Goal: Task Accomplishment & Management: Complete application form

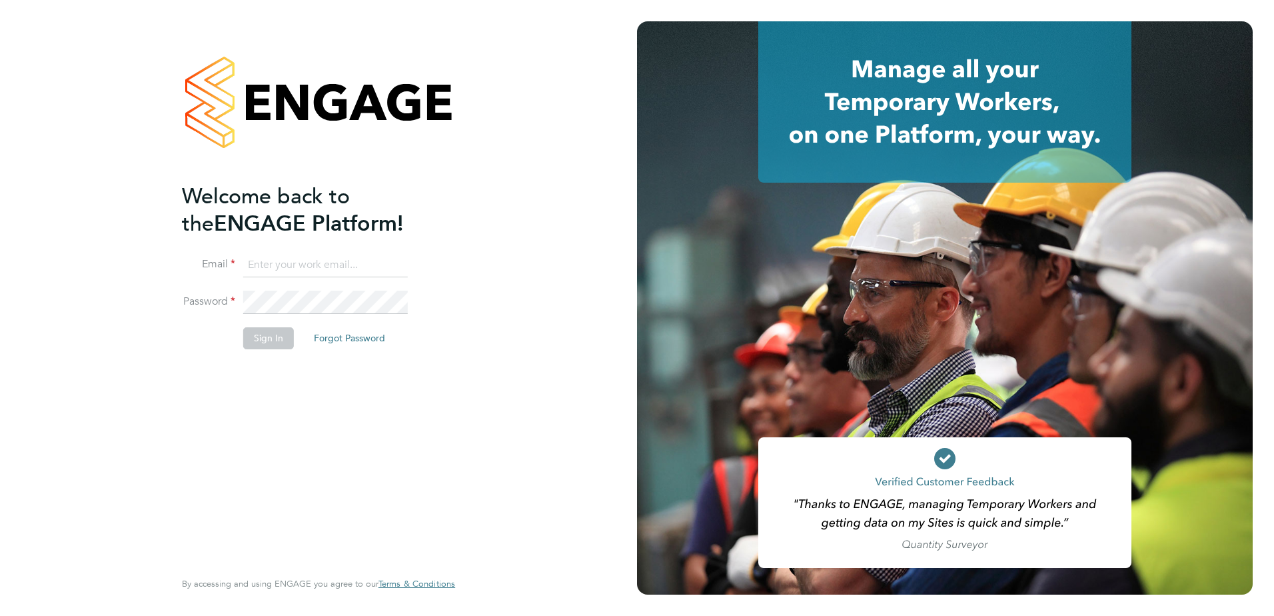
type input "jayne.cadman@vistry.co.uk"
click at [269, 344] on button "Sign In" at bounding box center [268, 337] width 51 height 21
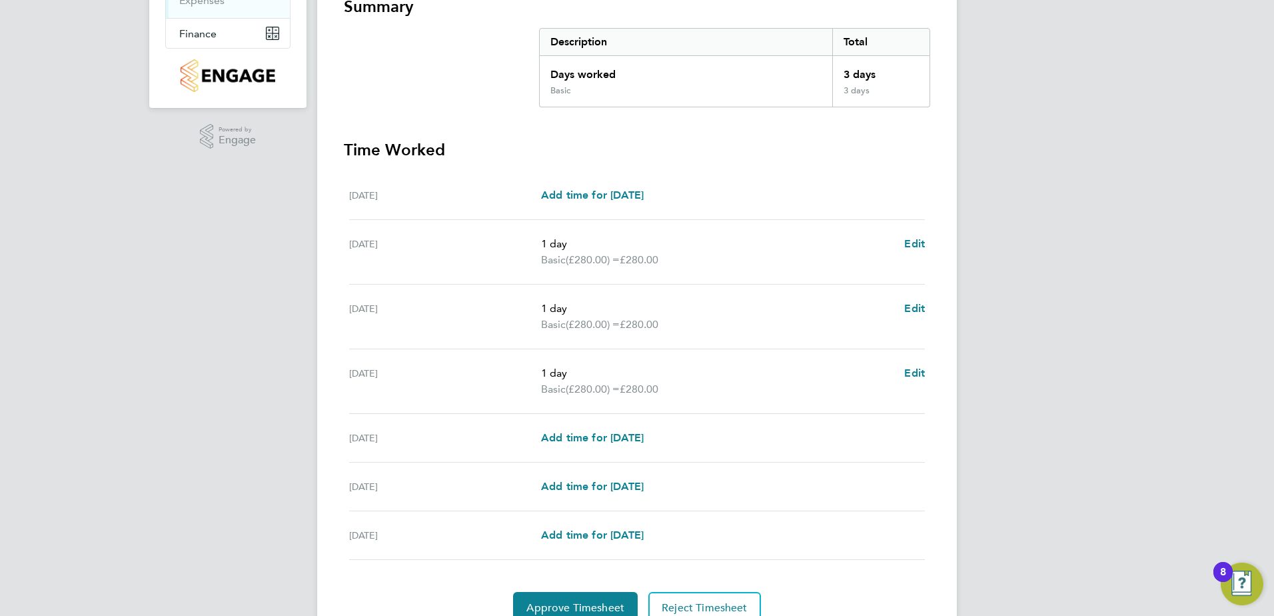
scroll to position [315, 0]
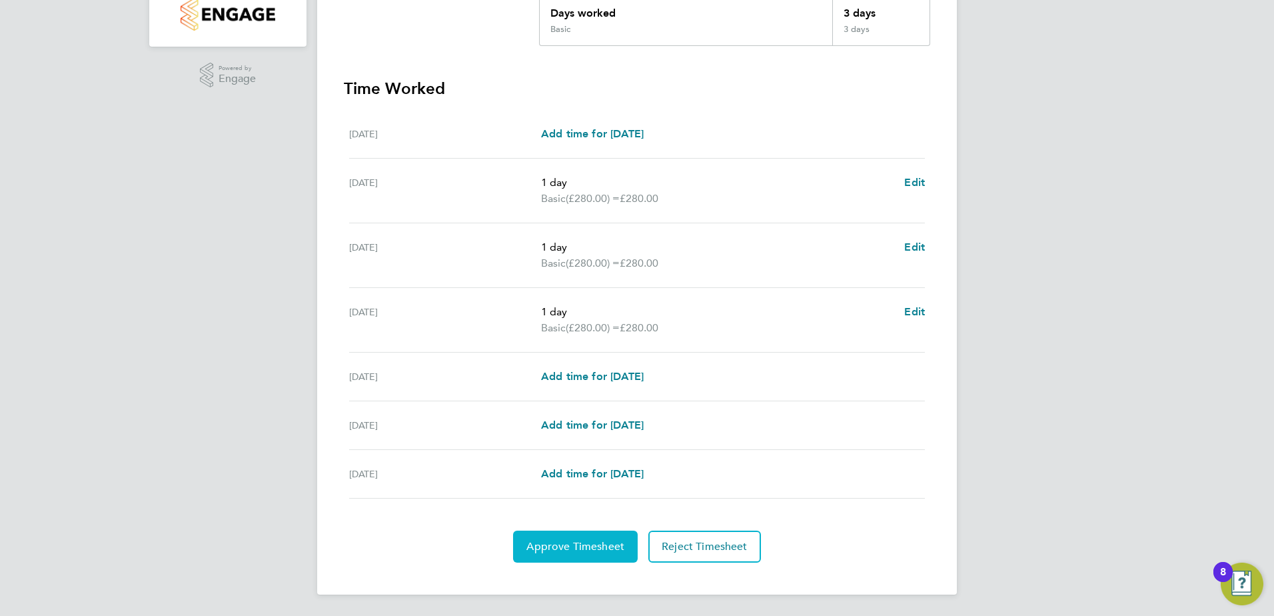
click at [579, 540] on span "Approve Timesheet" at bounding box center [576, 546] width 98 height 13
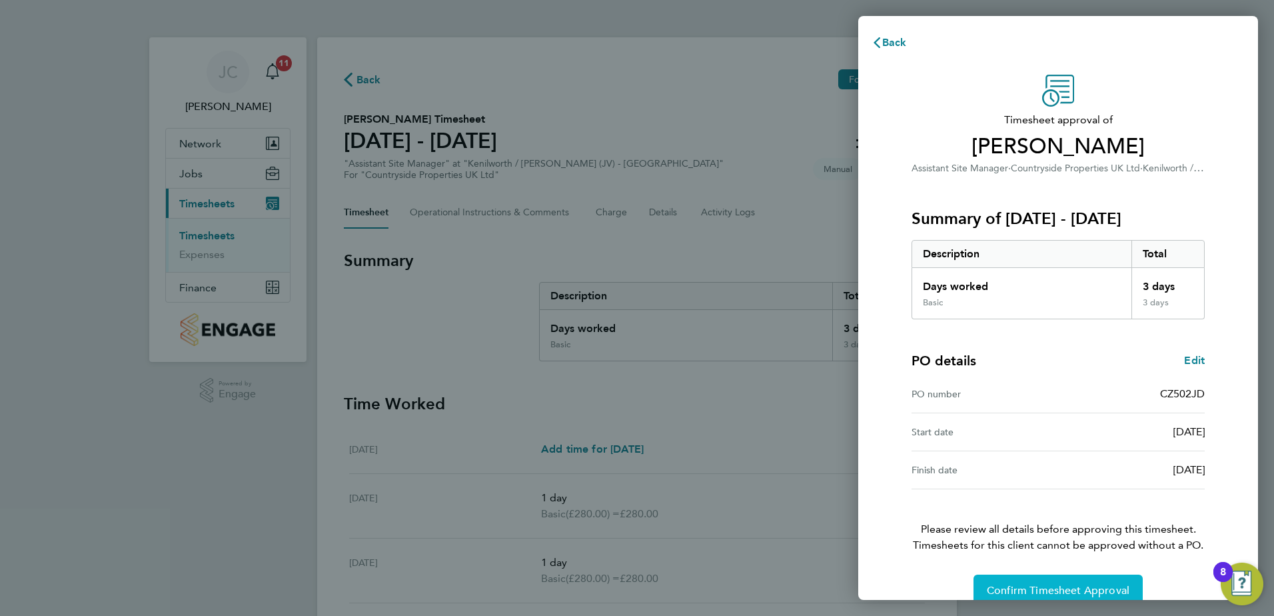
click at [1066, 578] on button "Confirm Timesheet Approval" at bounding box center [1058, 590] width 169 height 32
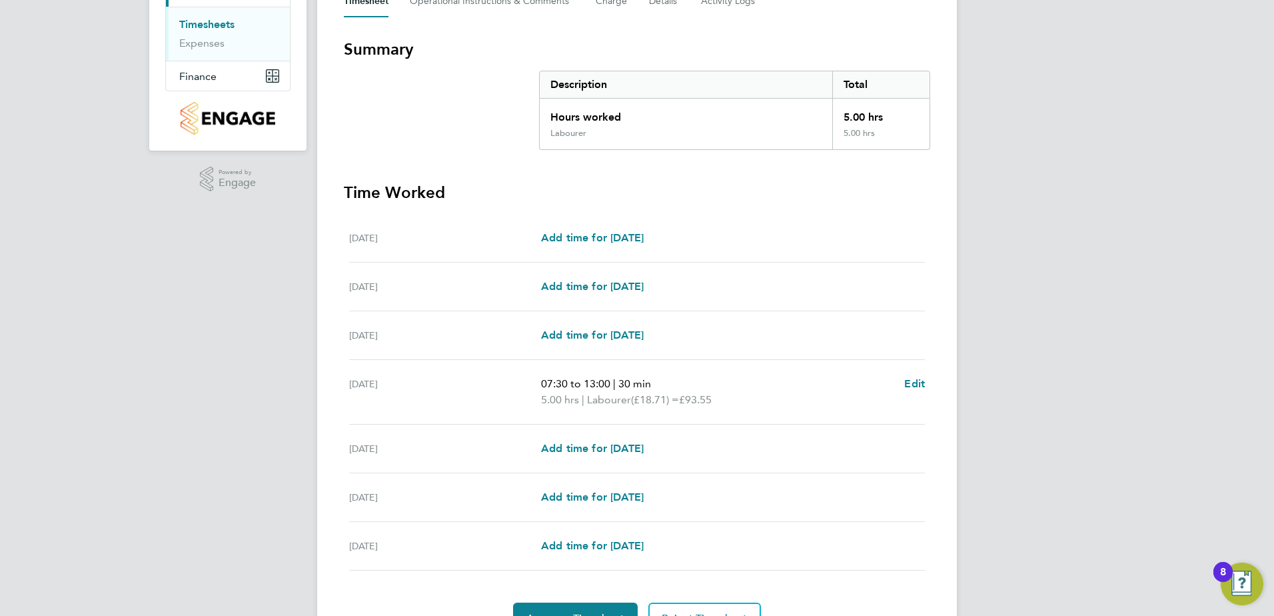
scroll to position [283, 0]
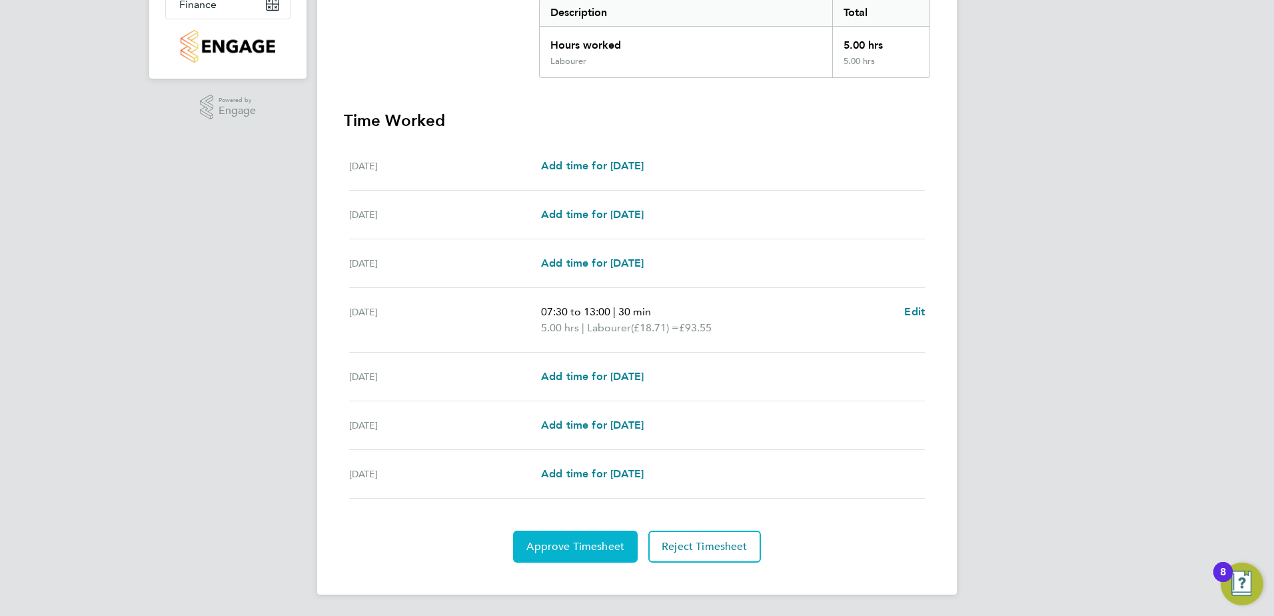
click at [556, 545] on span "Approve Timesheet" at bounding box center [576, 546] width 98 height 13
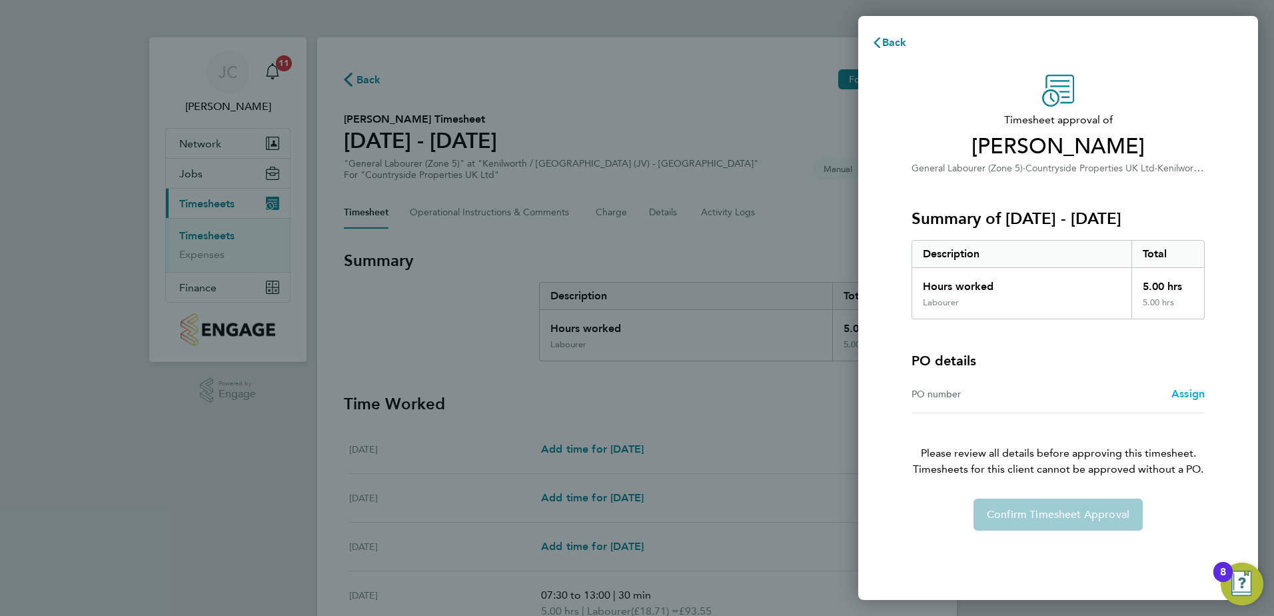
click at [1197, 394] on span "Assign" at bounding box center [1188, 393] width 33 height 13
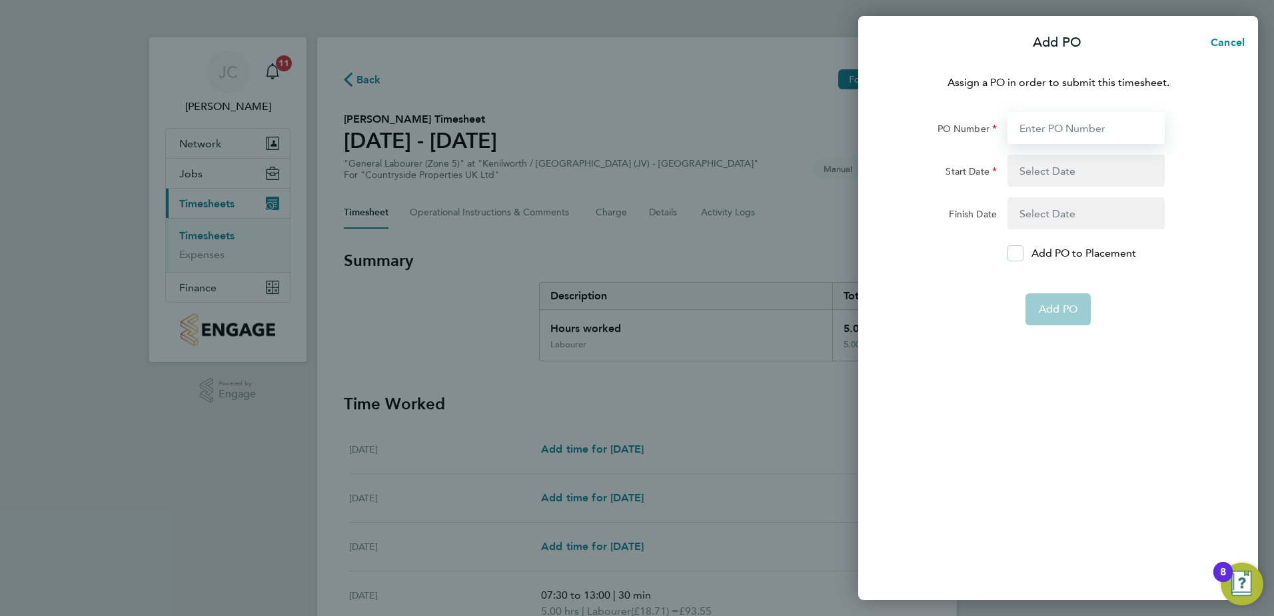
click at [1052, 127] on input "PO Number" at bounding box center [1086, 128] width 157 height 32
type input "CD548NS"
type input "08 Aug 25"
type input "31 Aug 25"
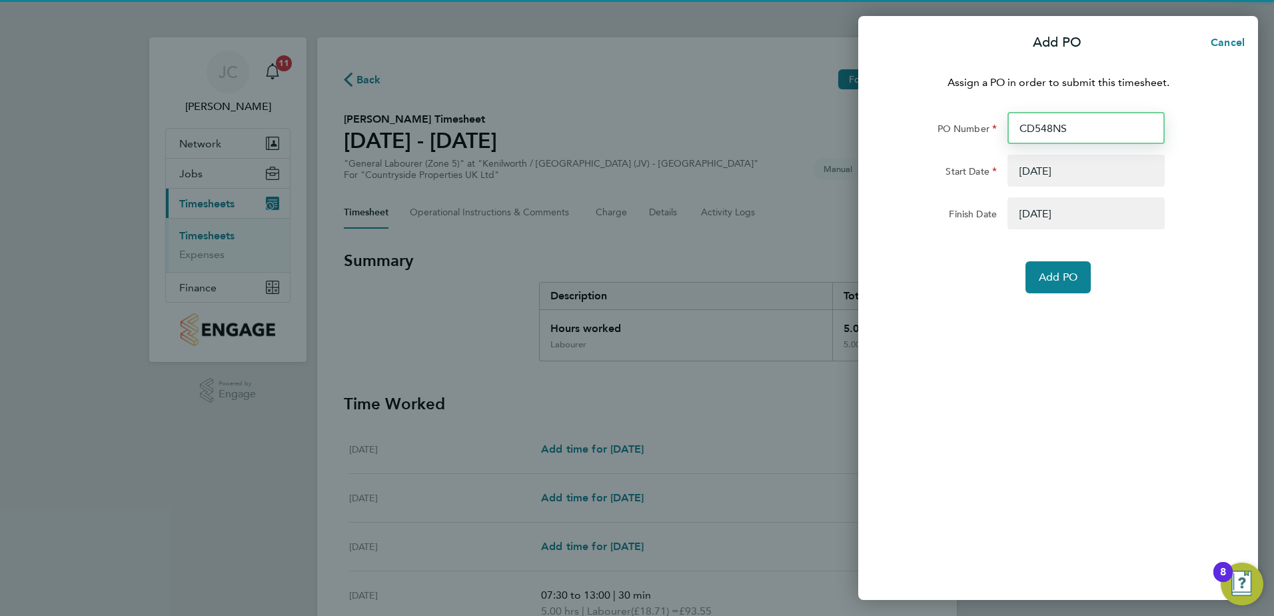
click at [1060, 128] on input "CD548NS" at bounding box center [1086, 128] width 157 height 32
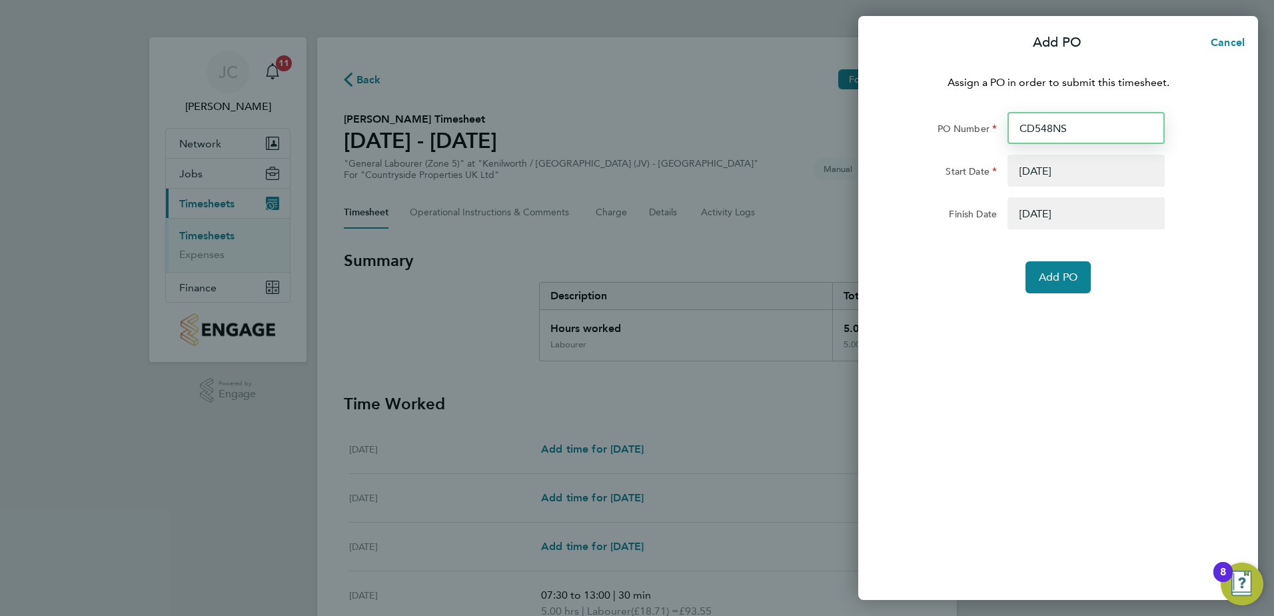
click at [1072, 130] on input "CD548NS" at bounding box center [1086, 128] width 157 height 32
type input "CD548N"
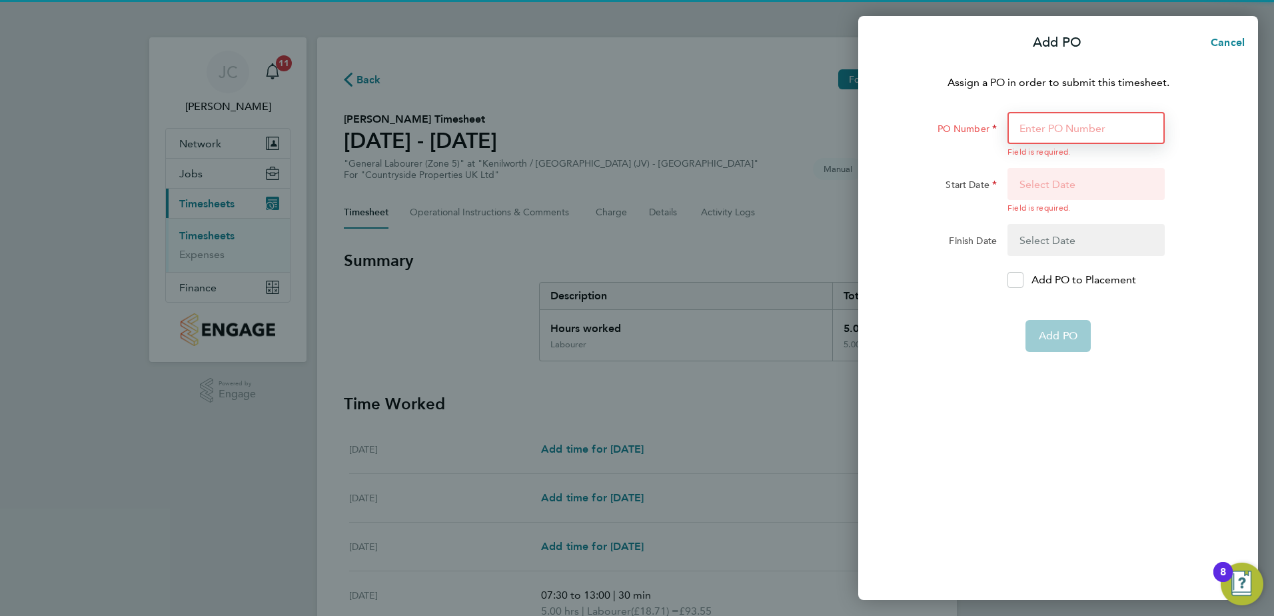
type input "M"
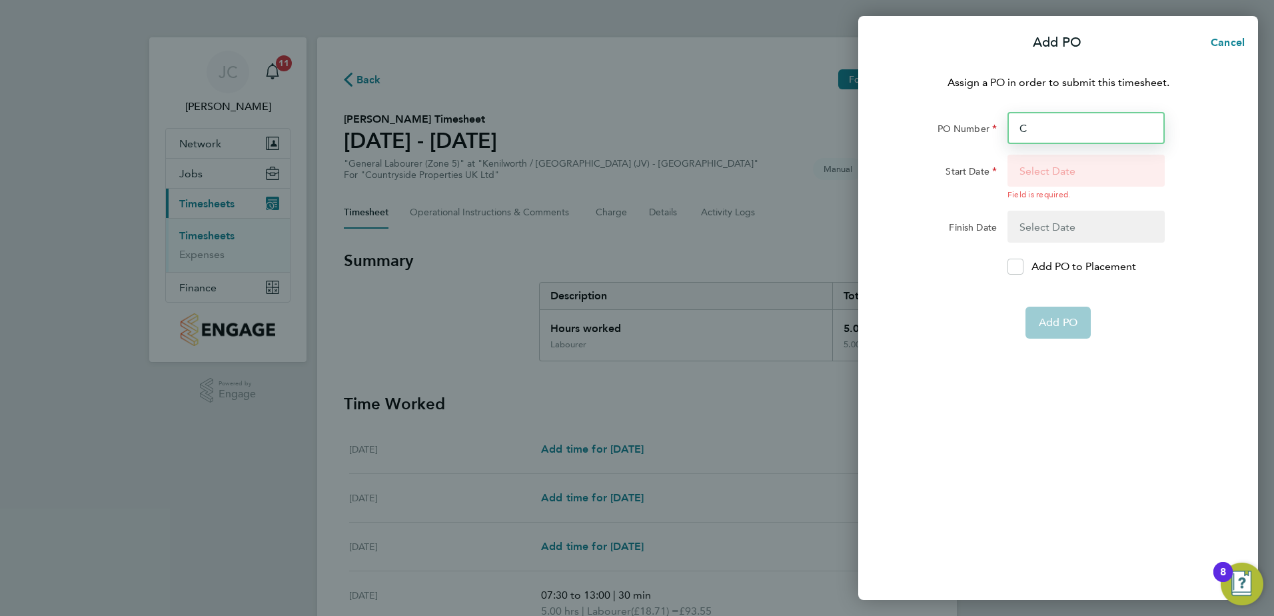
type input "CD"
type input "5"
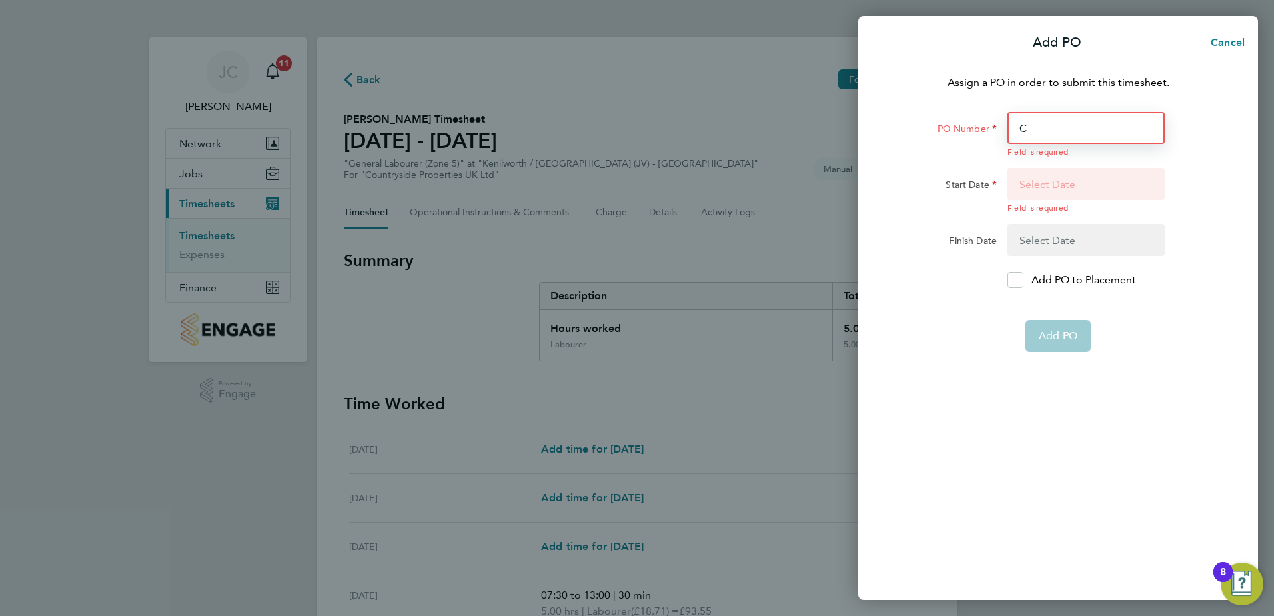
type input "CD"
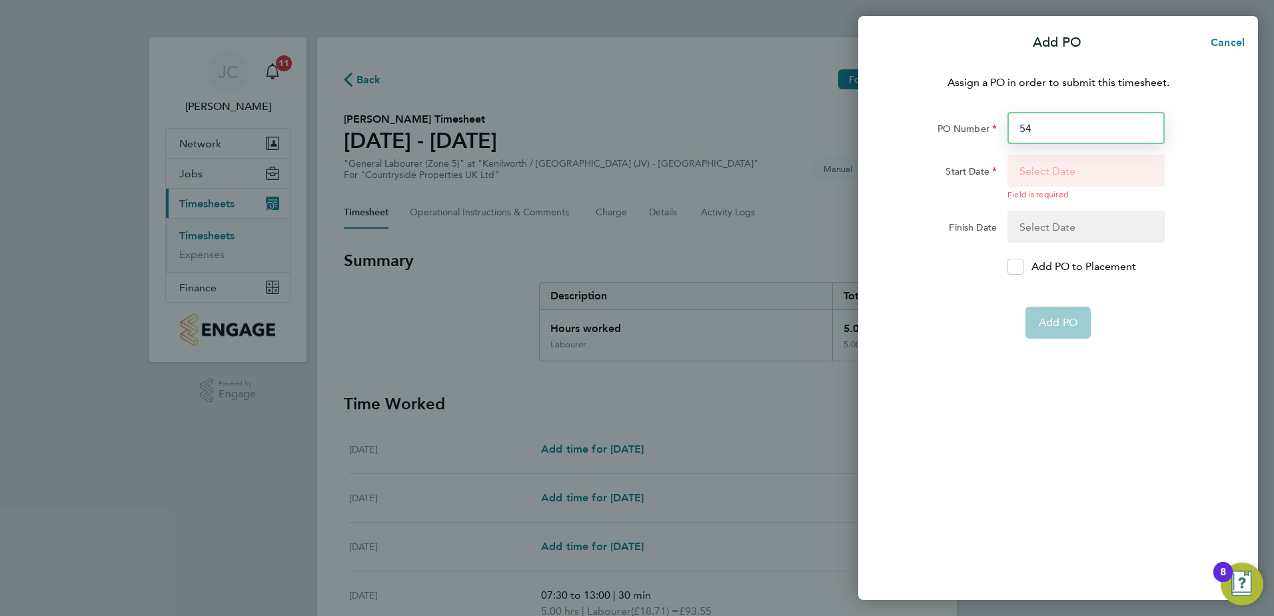
type input "5"
type input "CD"
type input "5"
type input "cd"
type input "cd548nm"
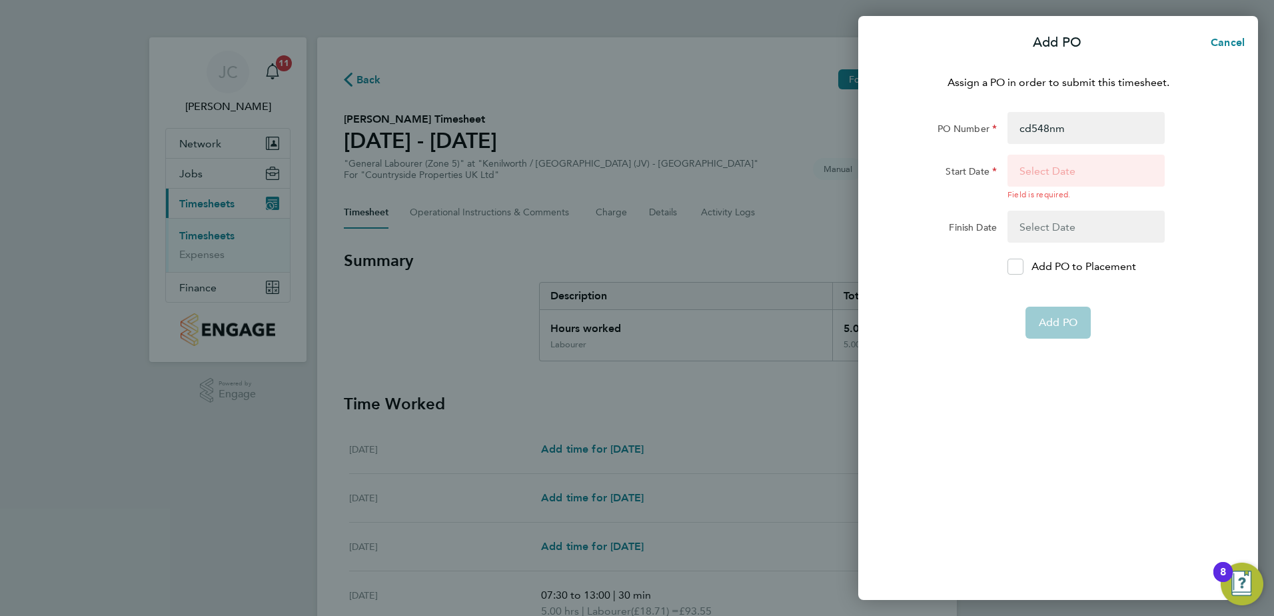
click at [1063, 169] on button "button" at bounding box center [1086, 177] width 157 height 45
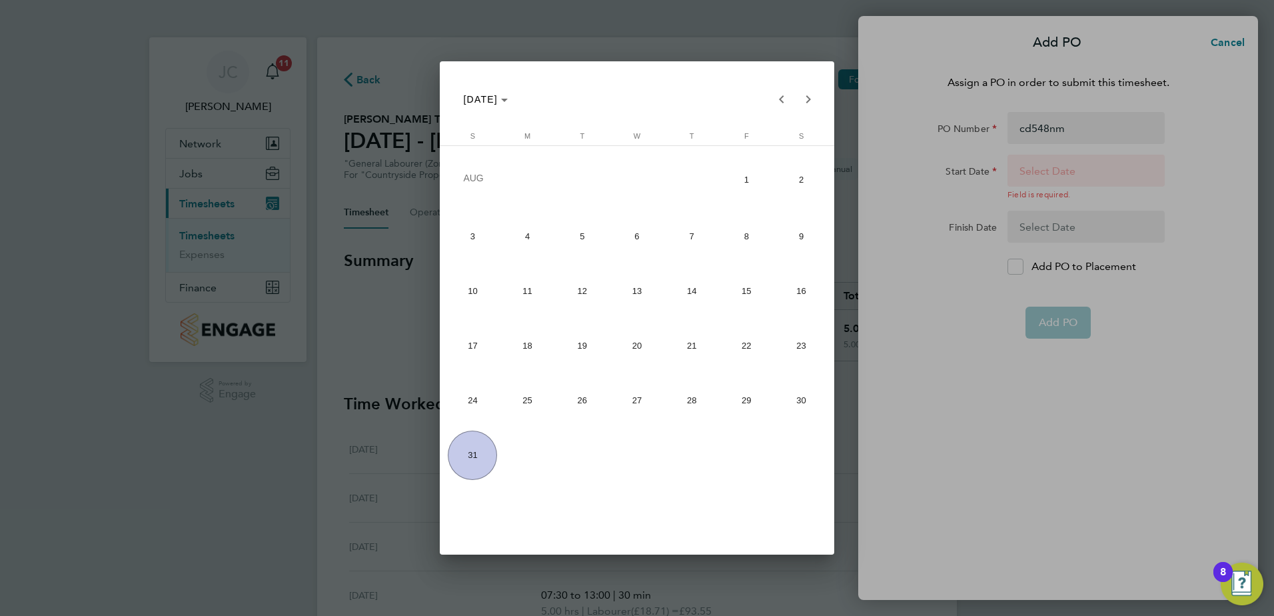
click at [518, 398] on span "25" at bounding box center [527, 400] width 49 height 49
type input "25 Aug 25"
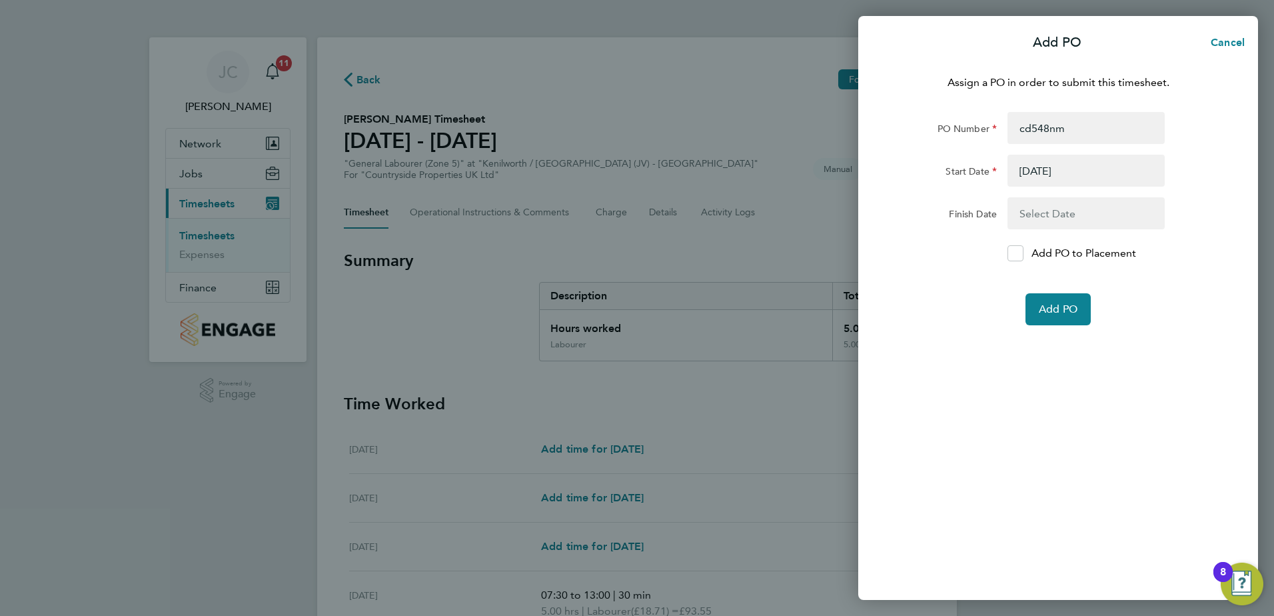
click at [1051, 208] on button "button" at bounding box center [1086, 213] width 157 height 32
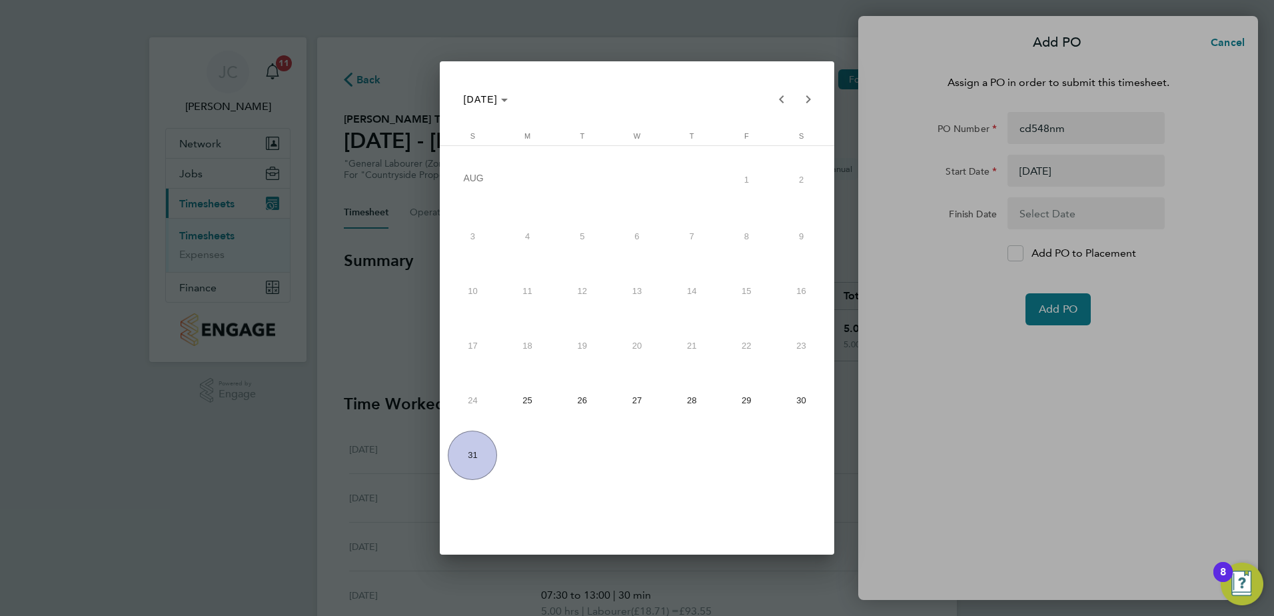
click at [467, 460] on span "31" at bounding box center [472, 455] width 49 height 49
type input "31 Aug 25"
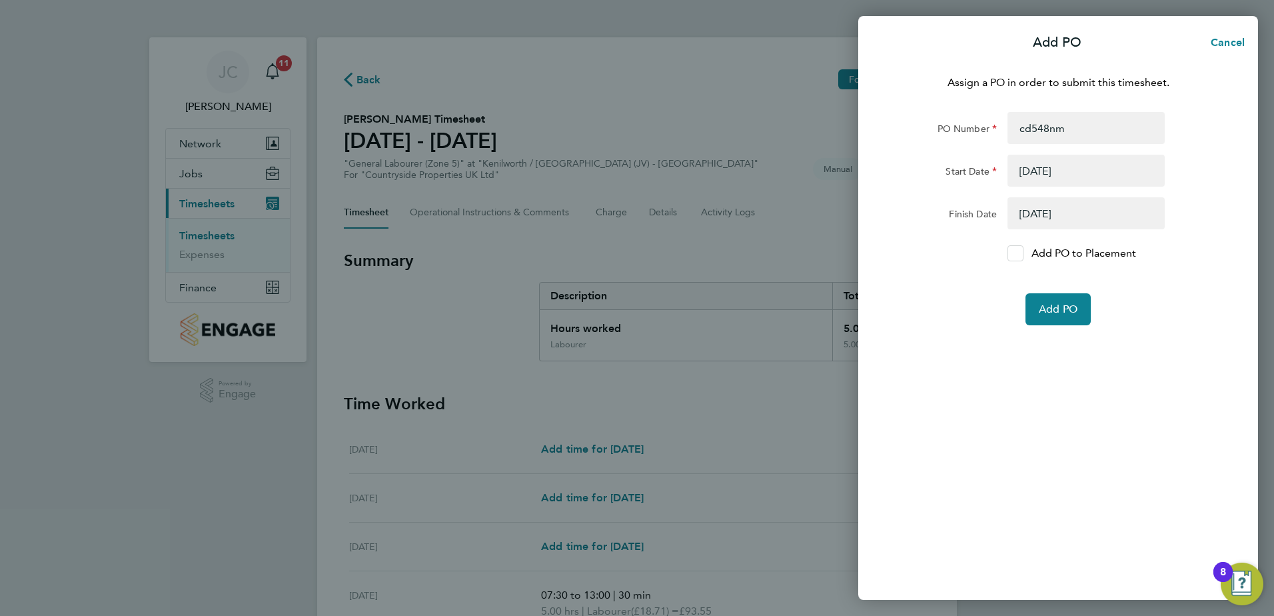
click at [1014, 257] on icon at bounding box center [1016, 253] width 10 height 9
click at [1020, 253] on input "Add PO to Placement" at bounding box center [1020, 253] width 0 height 0
click at [1066, 311] on span "Add PO" at bounding box center [1058, 309] width 39 height 13
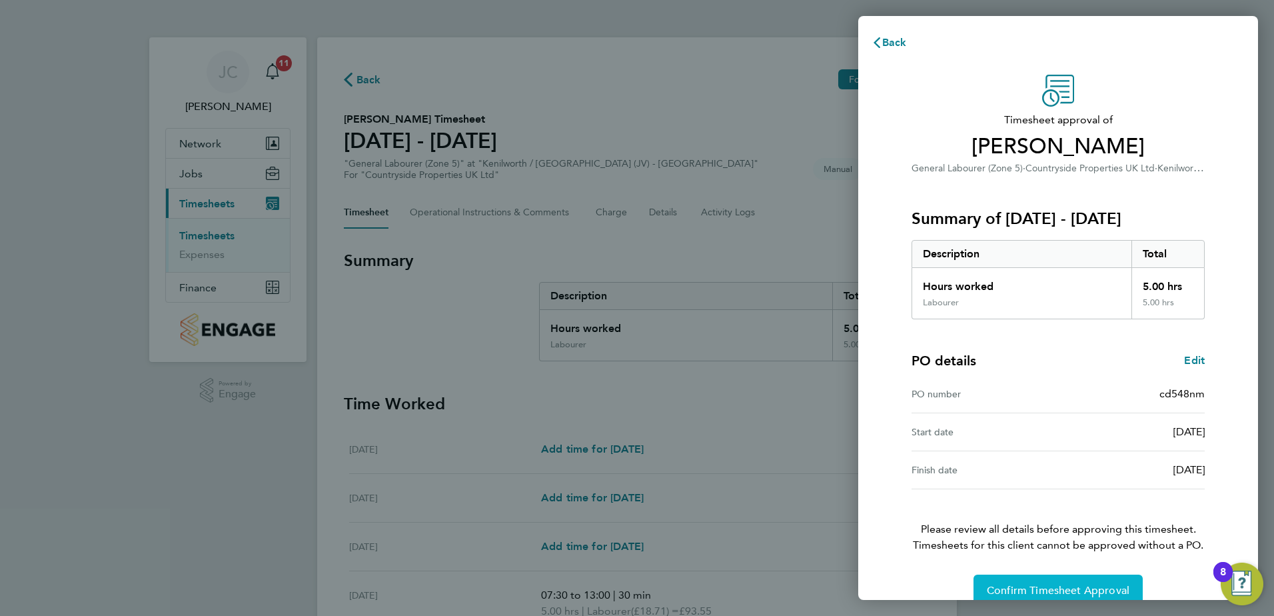
click at [1074, 586] on span "Confirm Timesheet Approval" at bounding box center [1058, 590] width 143 height 13
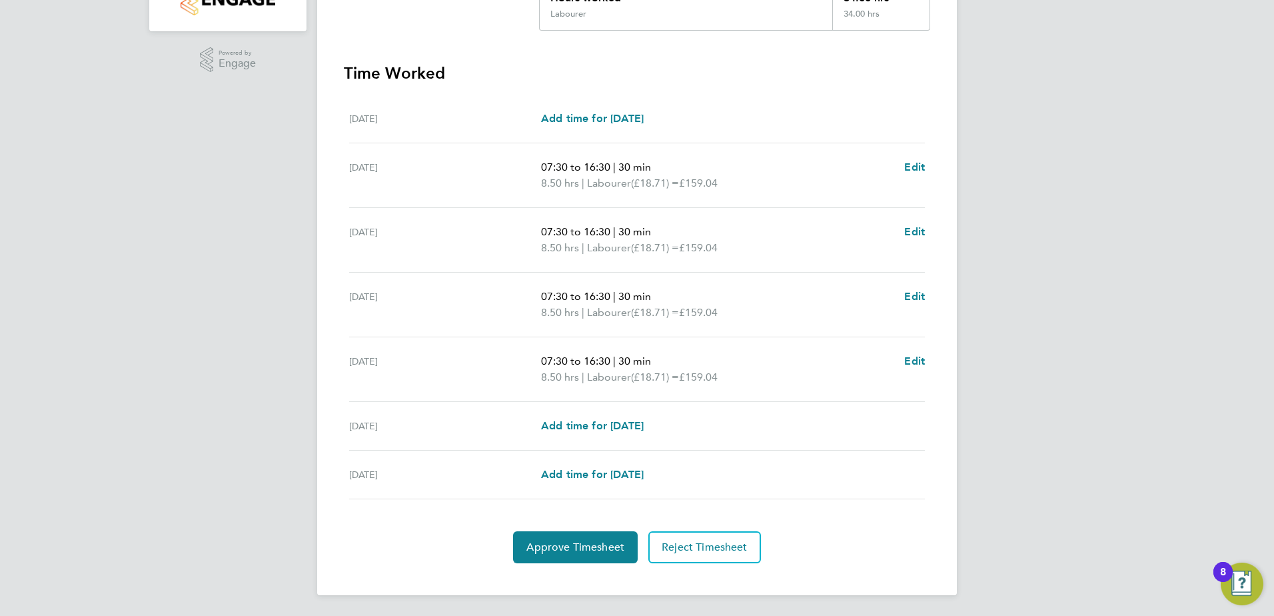
scroll to position [331, 0]
